Goal: Task Accomplishment & Management: Use online tool/utility

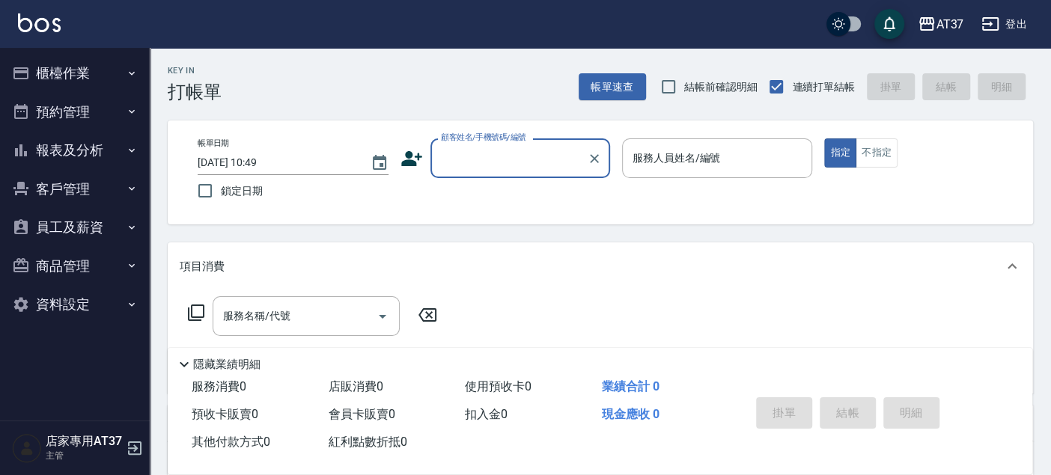
click at [85, 74] on button "櫃檯作業" at bounding box center [75, 73] width 138 height 39
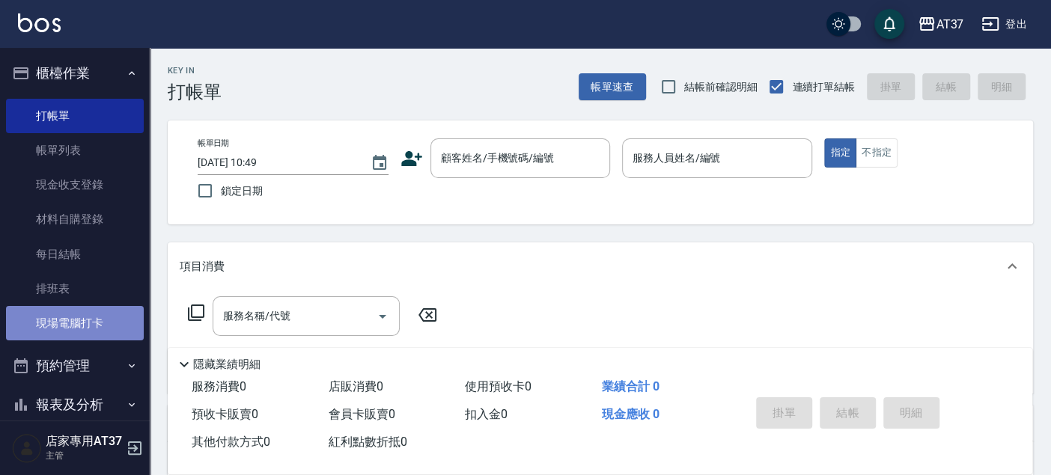
click at [100, 314] on link "現場電腦打卡" at bounding box center [75, 323] width 138 height 34
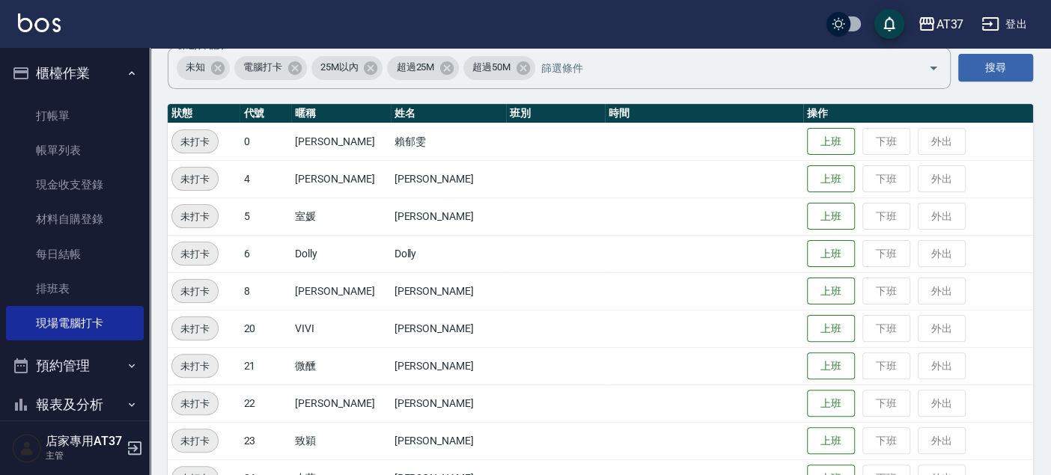
scroll to position [166, 0]
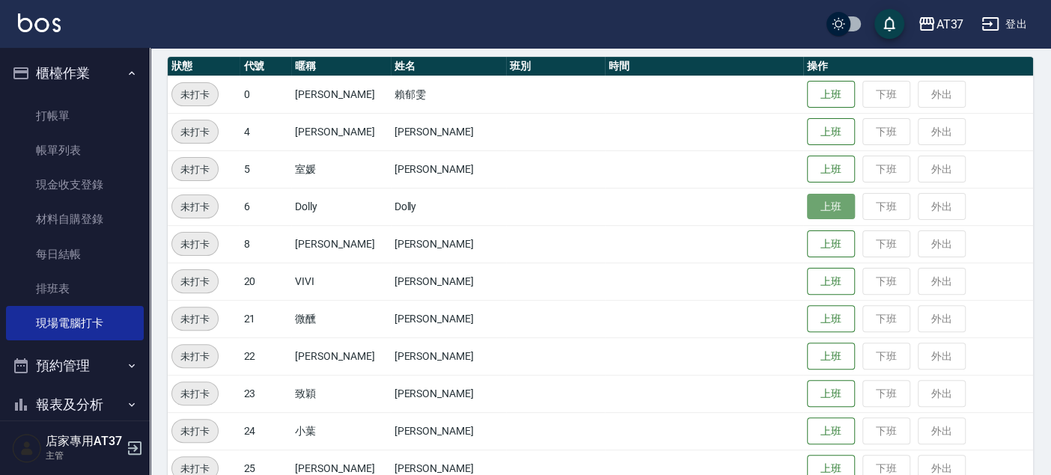
click at [807, 207] on button "上班" at bounding box center [831, 207] width 48 height 26
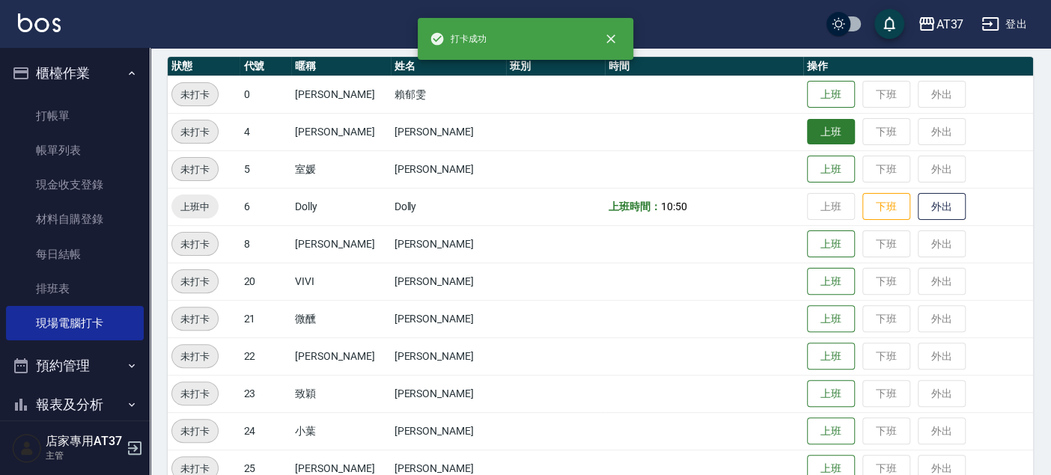
click at [826, 132] on button "上班" at bounding box center [831, 132] width 48 height 26
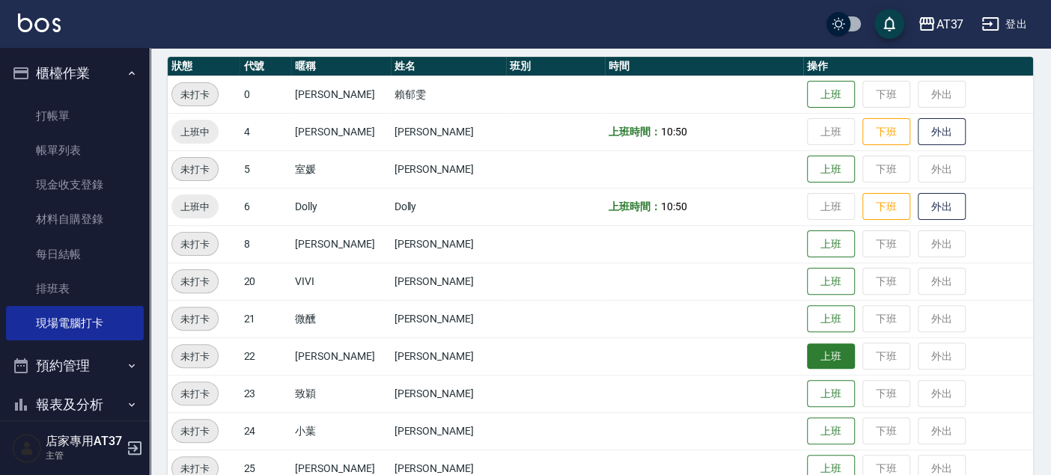
click at [813, 349] on button "上班" at bounding box center [831, 357] width 48 height 26
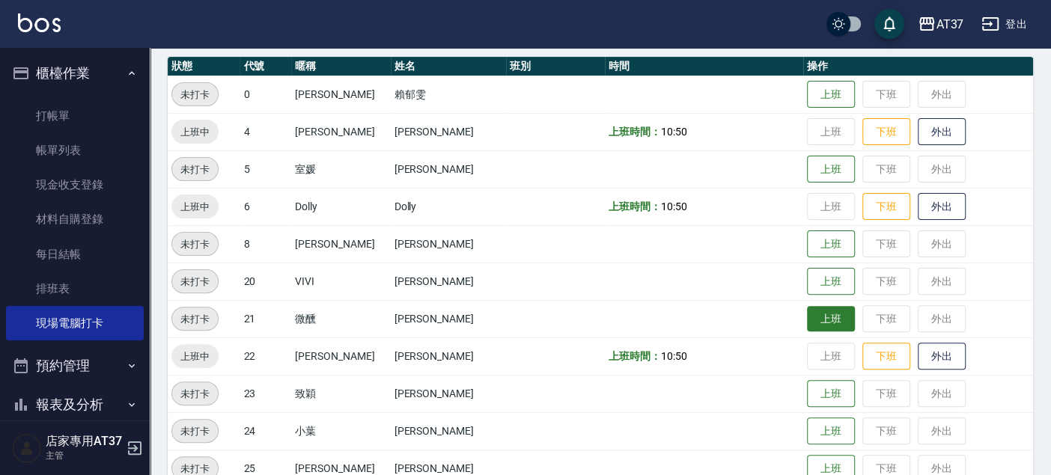
click at [822, 316] on button "上班" at bounding box center [831, 319] width 48 height 26
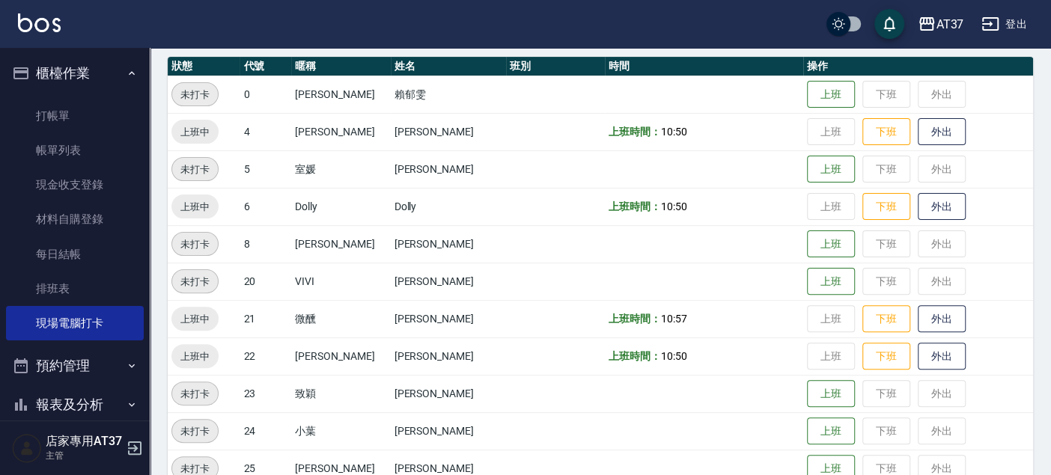
scroll to position [249, 0]
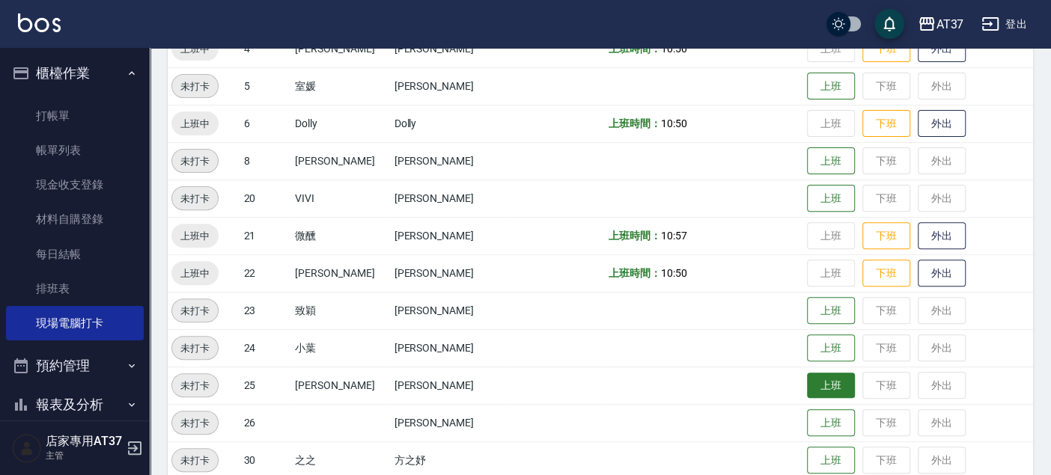
click at [827, 380] on button "上班" at bounding box center [831, 386] width 48 height 26
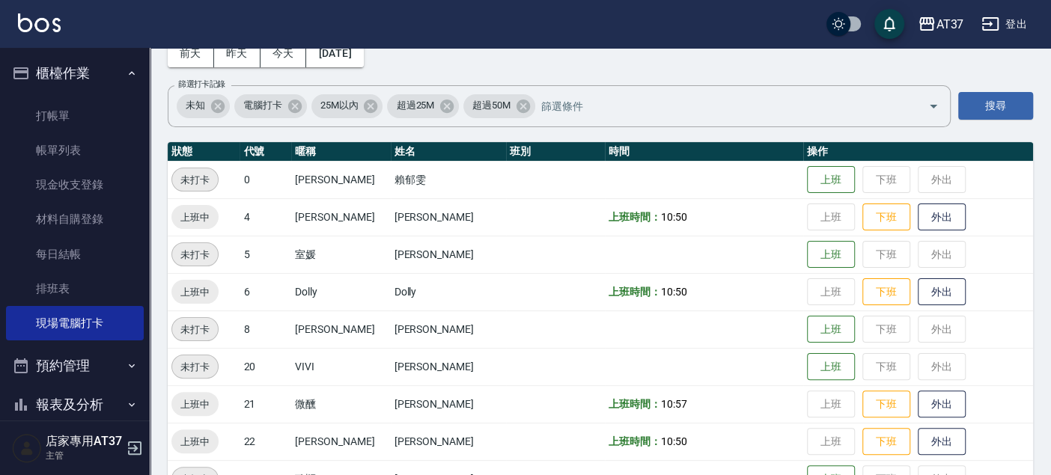
scroll to position [0, 0]
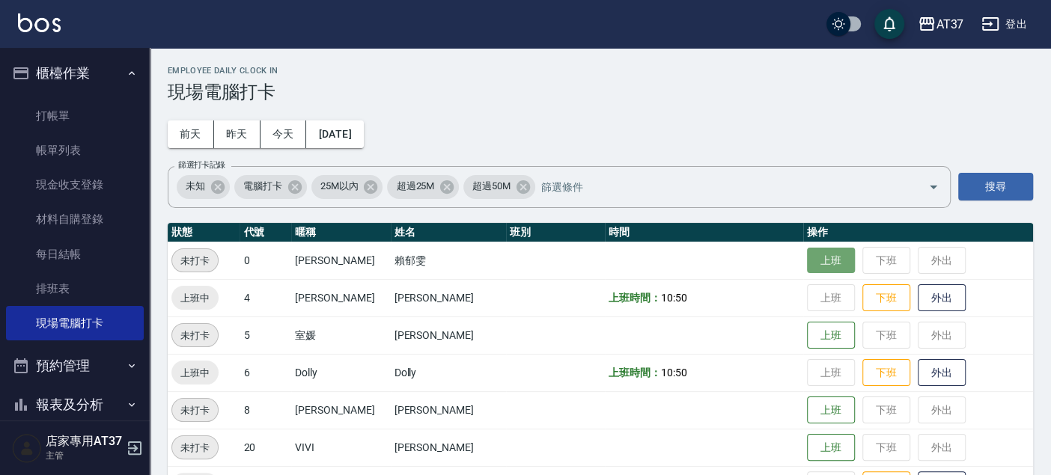
click at [807, 263] on button "上班" at bounding box center [831, 261] width 48 height 26
